Goal: Navigation & Orientation: Find specific page/section

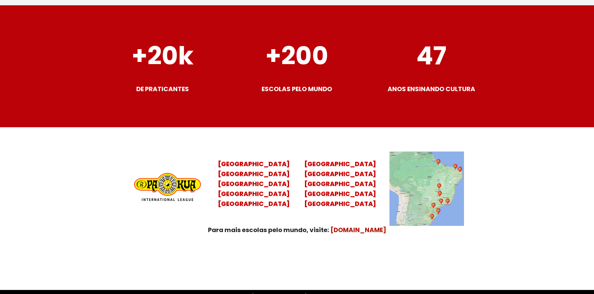
scroll to position [2457, 0]
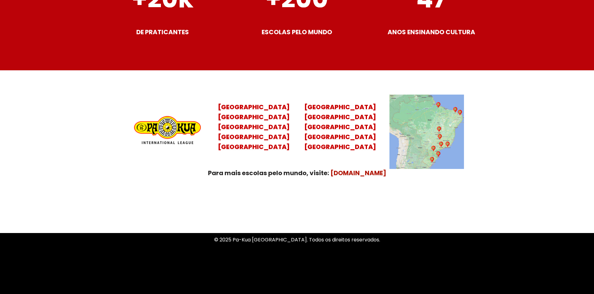
click at [435, 127] on img at bounding box center [426, 132] width 74 height 74
click at [264, 113] on mark "Santa Catarina Paraná São Paulo Rio de Janeiro" at bounding box center [254, 132] width 72 height 39
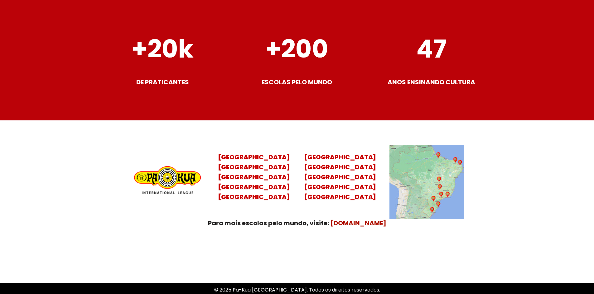
scroll to position [2457, 0]
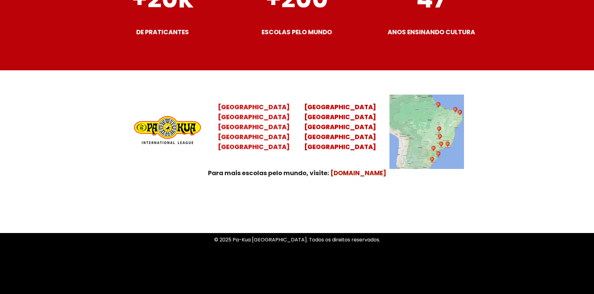
click at [257, 113] on mark "Santa Catarina Paraná São Paulo Rio de Janeiro" at bounding box center [254, 132] width 72 height 39
